Goal: Task Accomplishment & Management: Complete application form

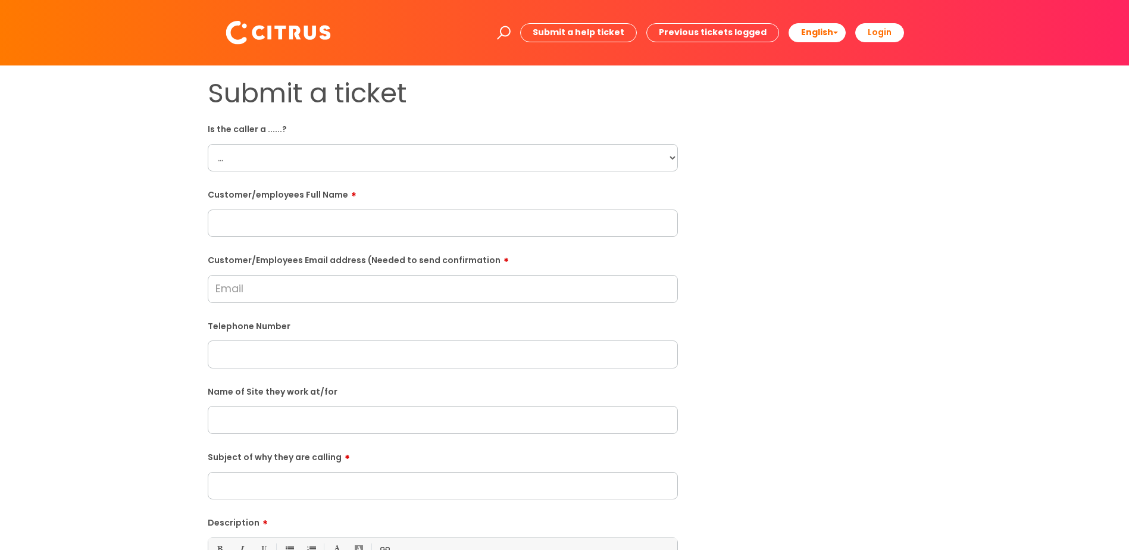
click at [306, 156] on select "... Citrus Customer Citrus Employee [DEMOGRAPHIC_DATA] Supplier" at bounding box center [443, 157] width 470 height 27
click at [208, 144] on select "... Citrus Customer Citrus Employee [DEMOGRAPHIC_DATA] Supplier" at bounding box center [443, 157] width 470 height 27
click at [314, 158] on select "... Citrus Customer Citrus Employee [DEMOGRAPHIC_DATA] Supplier" at bounding box center [443, 157] width 470 height 27
select select "Citrus Employee"
click at [208, 144] on select "... Citrus Customer Citrus Employee [DEMOGRAPHIC_DATA] Supplier" at bounding box center [443, 157] width 470 height 27
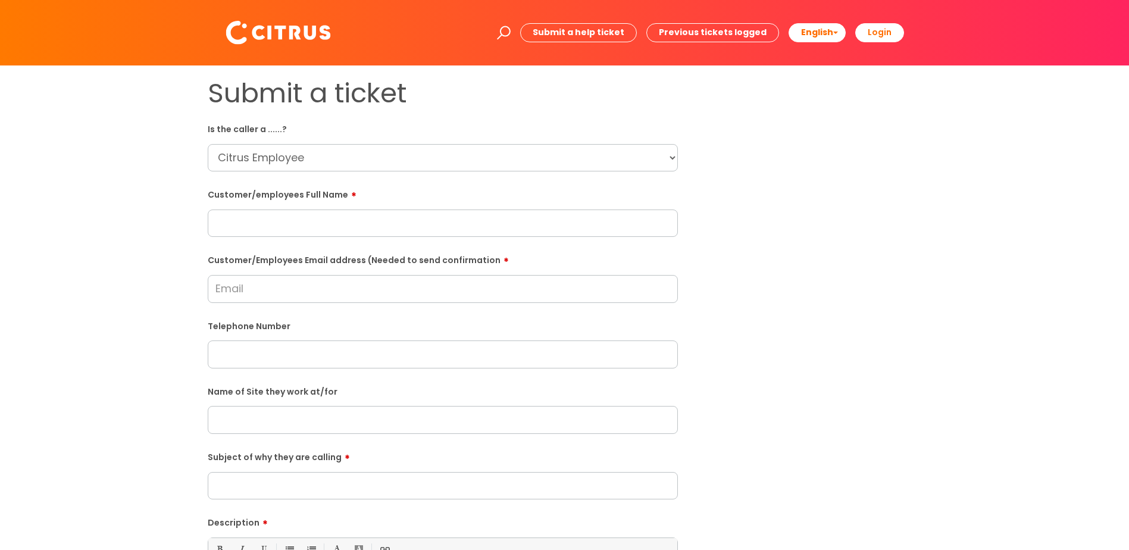
click at [308, 217] on input "text" at bounding box center [443, 222] width 470 height 27
click at [340, 211] on div "Customer/employees Full Name" at bounding box center [443, 210] width 470 height 53
click at [339, 219] on input "text" at bounding box center [443, 222] width 470 height 27
paste input "[PERSON_NAME]"
click at [339, 220] on input "[PERSON_NAME]" at bounding box center [443, 222] width 470 height 27
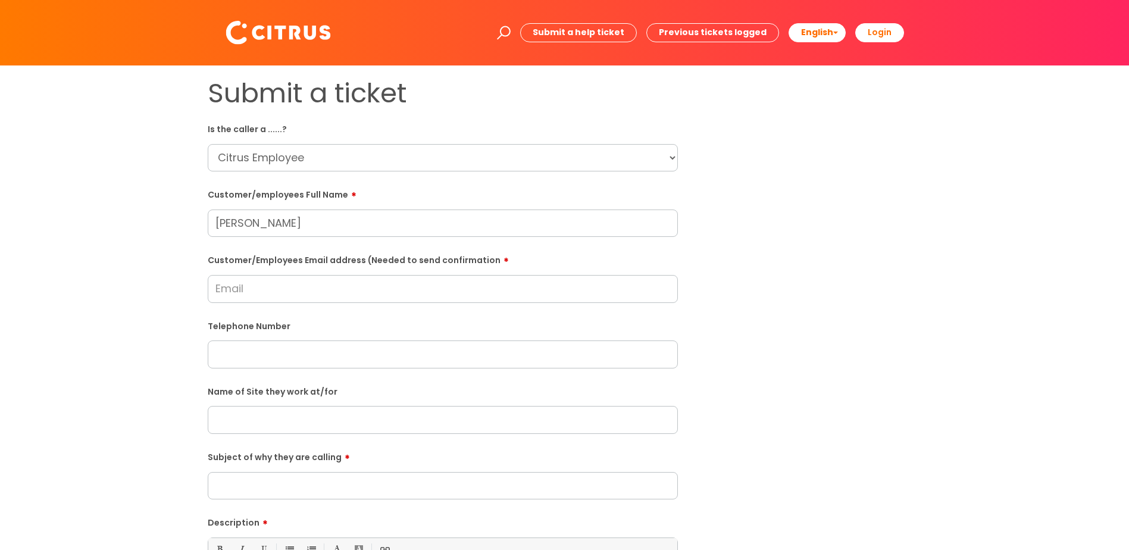
type input "[PERSON_NAME]"
click at [357, 290] on input "Customer/Employees Email address (Needed to send confirmation" at bounding box center [443, 288] width 470 height 27
type input "[EMAIL_ADDRESS][DOMAIN_NAME]"
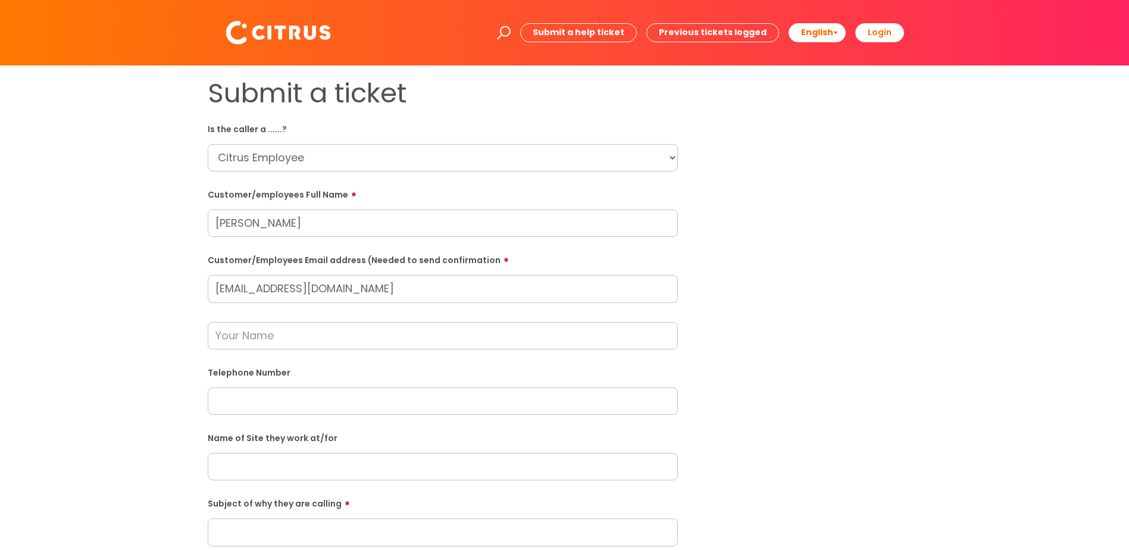
click at [277, 338] on input "text" at bounding box center [443, 400] width 470 height 27
paste input "07729209615"
type input "07729209615"
click at [275, 338] on input "text" at bounding box center [443, 466] width 470 height 27
type input "Poplar Farm"
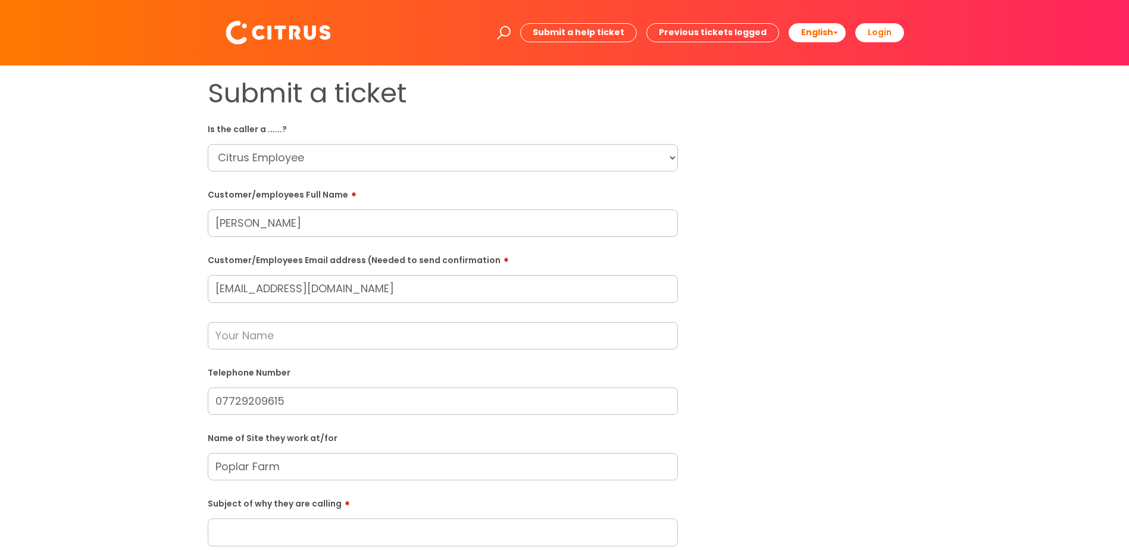
click at [265, 338] on input "Subject of why they are calling" at bounding box center [443, 531] width 470 height 27
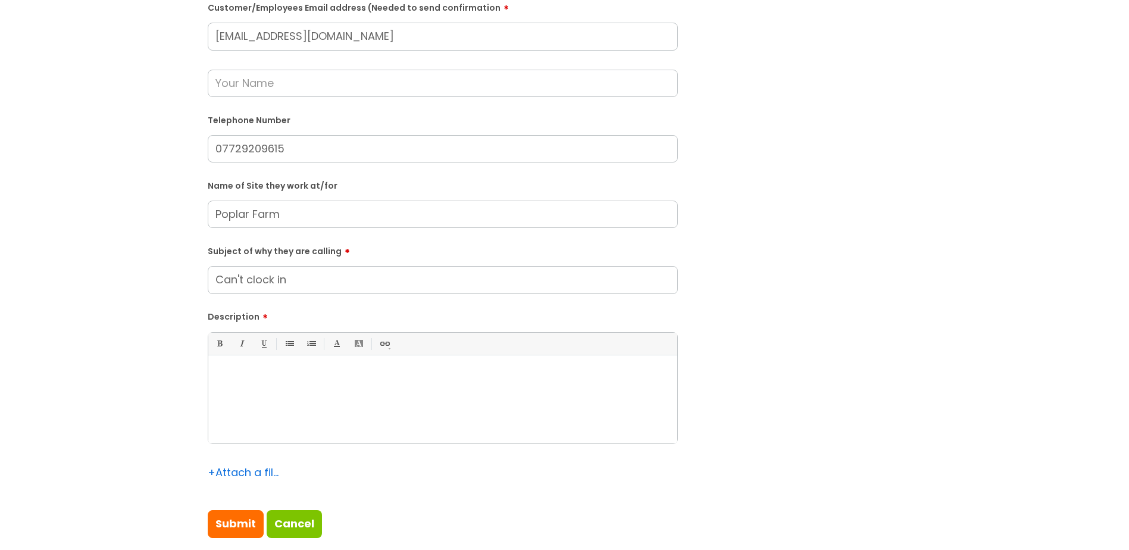
scroll to position [253, 0]
click at [318, 338] on div at bounding box center [442, 401] width 469 height 82
click at [340, 280] on input "Can't clock in for shit sdtarting at 7am" at bounding box center [443, 278] width 470 height 27
drag, startPoint x: 428, startPoint y: 288, endPoint x: 175, endPoint y: 261, distance: 253.7
click at [175, 261] on div "Submit a ticket Is the caller a ......? ... Citrus Customer Citrus Employee [DE…" at bounding box center [564, 190] width 1105 height 732
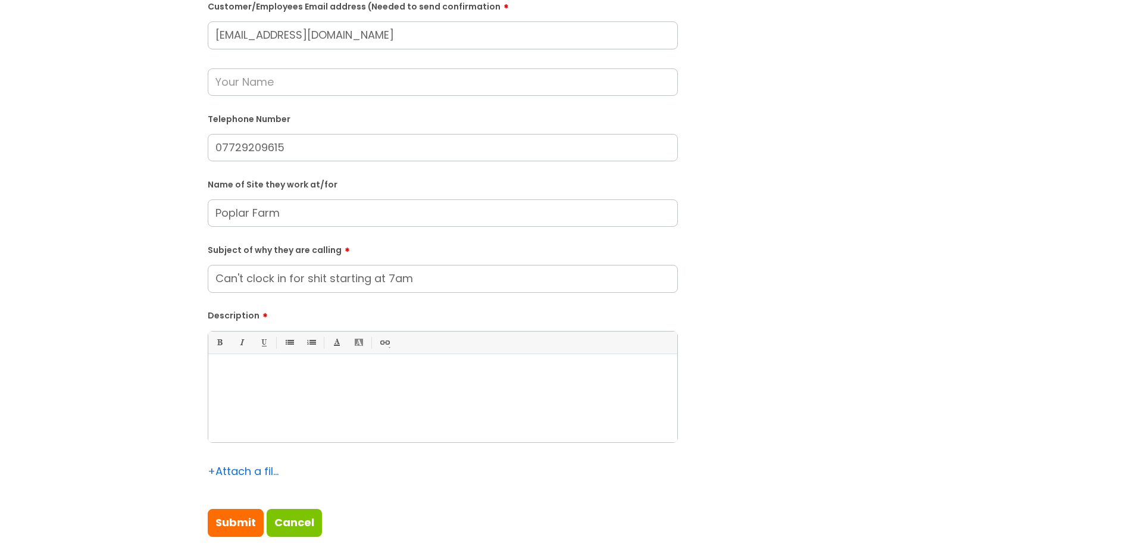
type input "Can't clock in for shit starting at 7am"
click at [258, 338] on div at bounding box center [442, 401] width 469 height 82
paste div
click at [398, 79] on input "text" at bounding box center [443, 81] width 470 height 27
type input "[PERSON_NAME]"
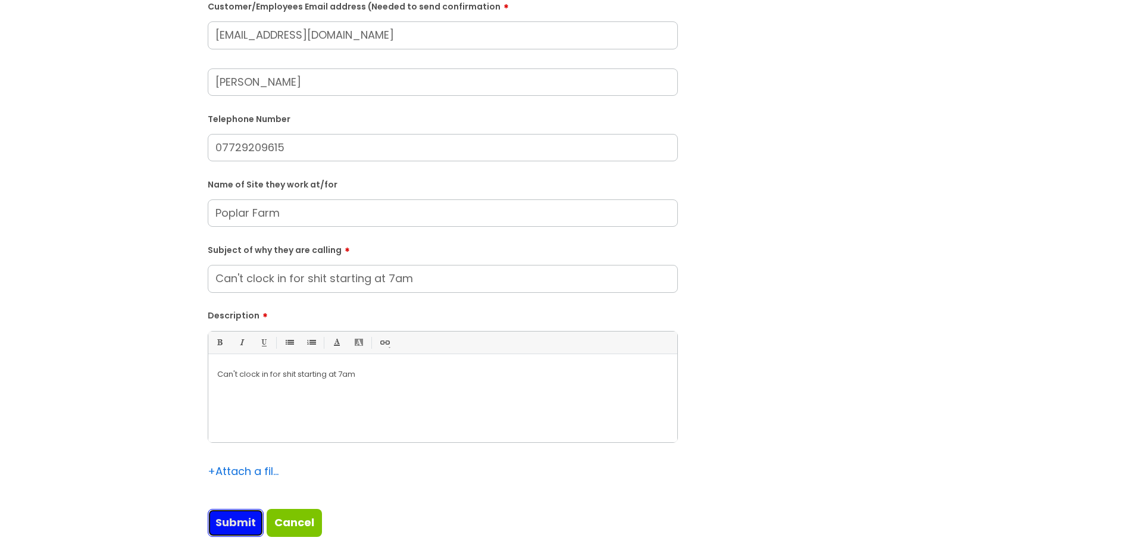
click at [231, 338] on input "Submit" at bounding box center [236, 522] width 56 height 27
type input "Please Wait..."
